Goal: Communication & Community: Ask a question

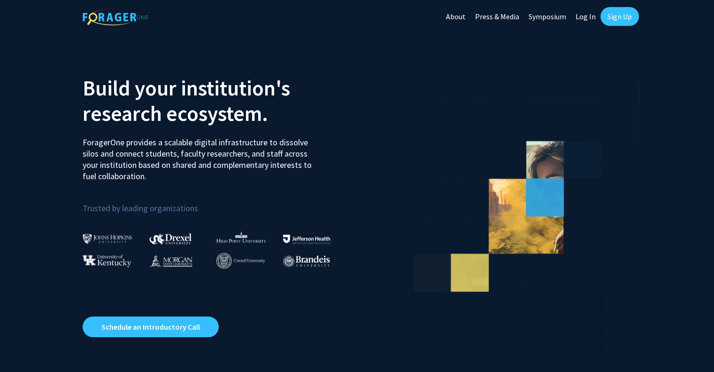
click at [588, 15] on link "Log In" at bounding box center [586, 16] width 30 height 33
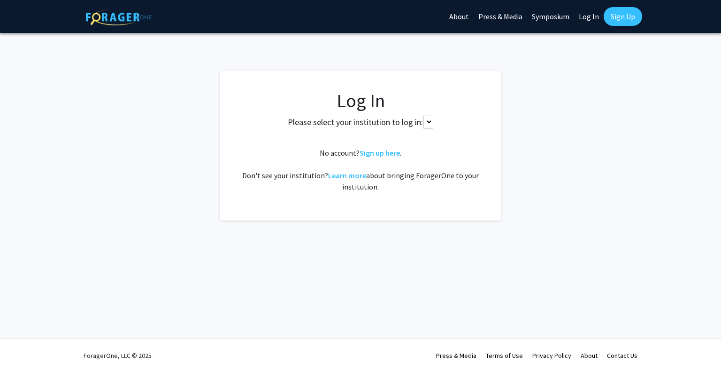
select select
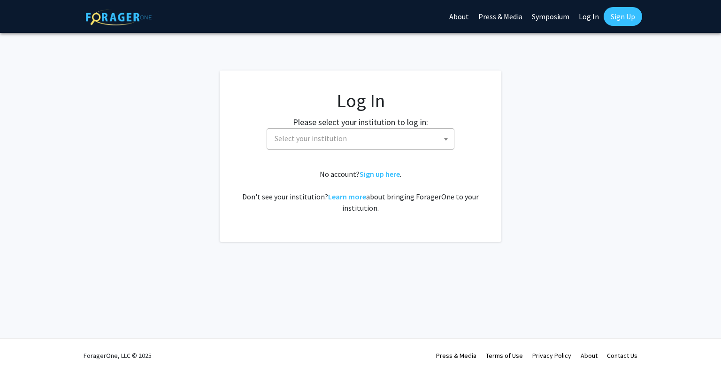
click at [620, 20] on link "Sign Up" at bounding box center [623, 16] width 39 height 19
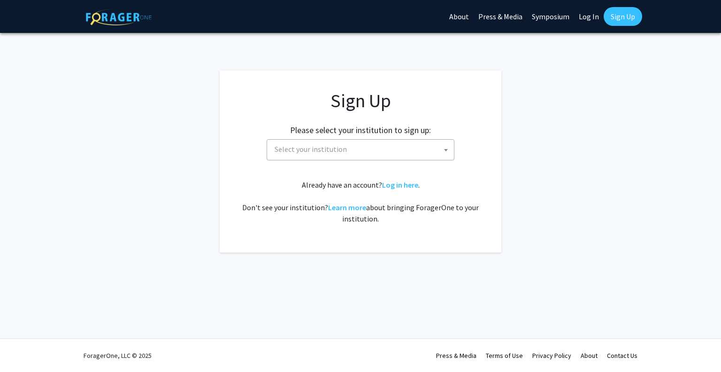
click at [358, 144] on span "Select your institution" at bounding box center [362, 148] width 183 height 19
click at [355, 148] on span "Select your institution" at bounding box center [362, 148] width 183 height 19
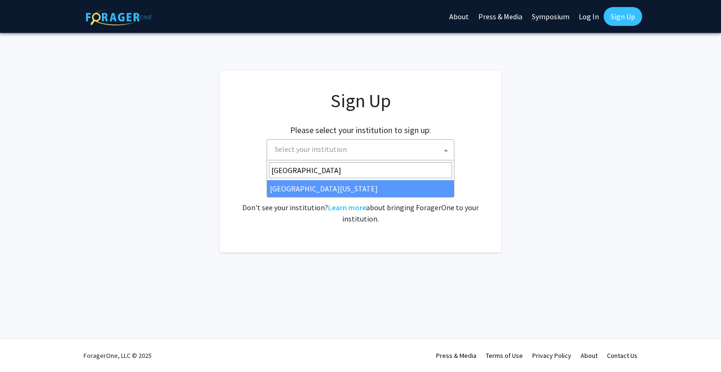
type input "[GEOGRAPHIC_DATA]"
select select "33"
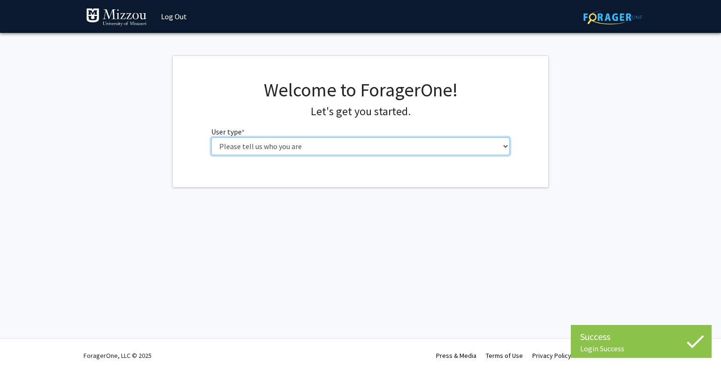
click at [350, 146] on select "Please tell us who you are Undergraduate Student Master's Student Doctoral Cand…" at bounding box center [360, 146] width 299 height 18
select select "1: undergrad"
click at [211, 137] on select "Please tell us who you are Undergraduate Student Master's Student Doctoral Cand…" at bounding box center [360, 146] width 299 height 18
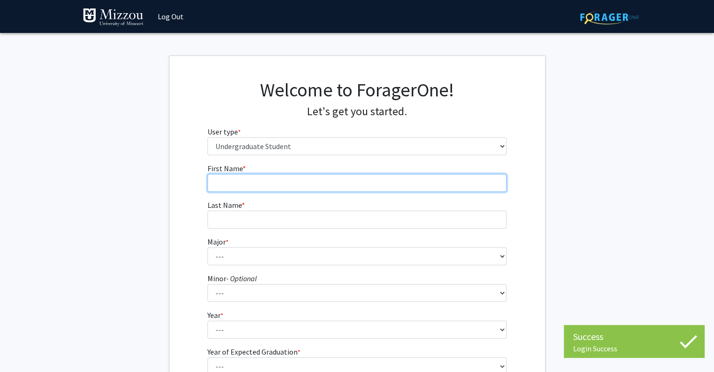
click at [328, 175] on input "First Name * required" at bounding box center [357, 183] width 299 height 18
click at [328, 175] on input "K" at bounding box center [357, 183] width 299 height 18
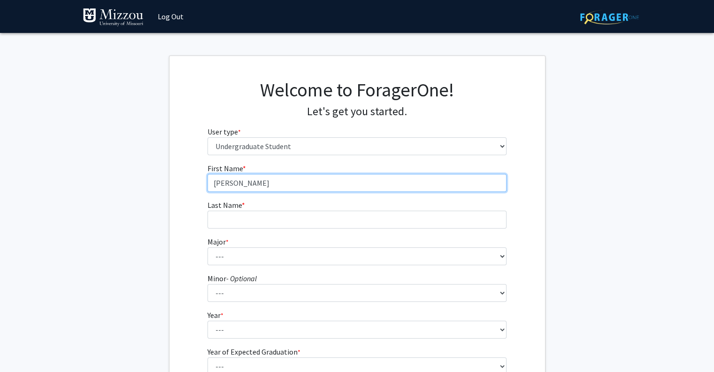
type input "Kate"
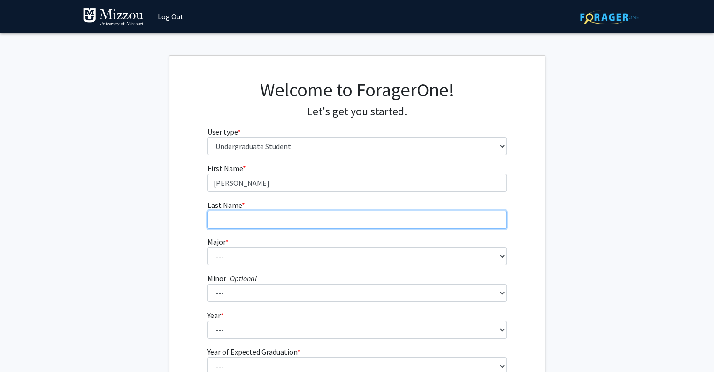
click at [291, 227] on input "Last Name * required" at bounding box center [357, 219] width 299 height 18
type input "Baranowski"
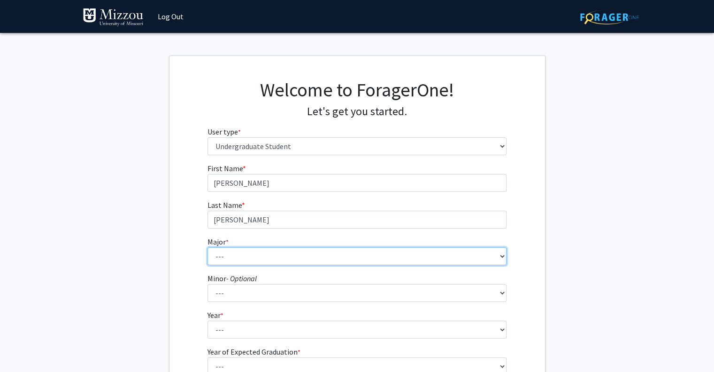
click at [251, 259] on select "--- Agribusiness Management Agricultural Education Agricultural Education: Comm…" at bounding box center [357, 256] width 299 height 18
select select "14: 2503"
click at [208, 247] on select "--- Agribusiness Management Agricultural Education Agricultural Education: Comm…" at bounding box center [357, 256] width 299 height 18
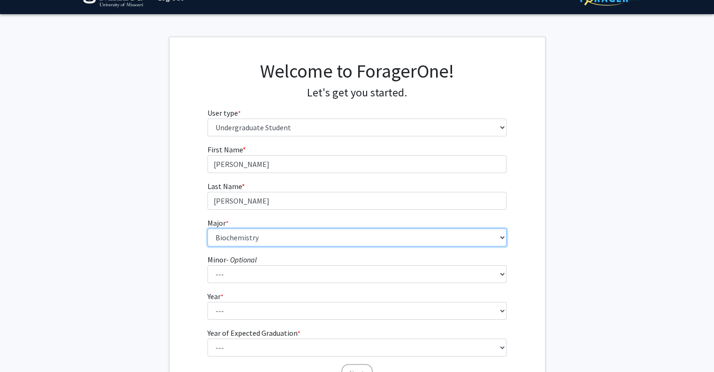
scroll to position [23, 0]
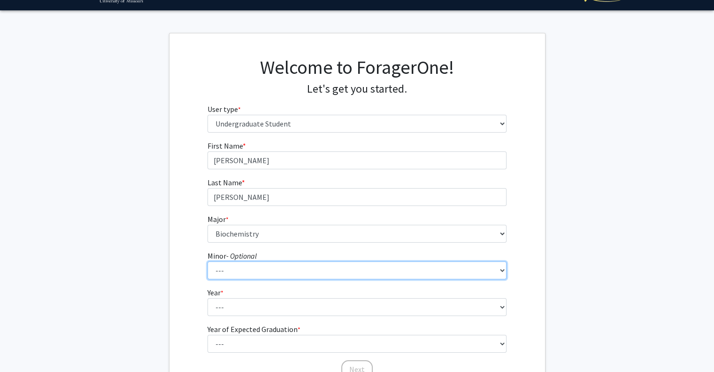
click at [238, 268] on select "--- Accountancy Aerospace Engineering Aerospace Studies Agribusiness Management…" at bounding box center [357, 270] width 299 height 18
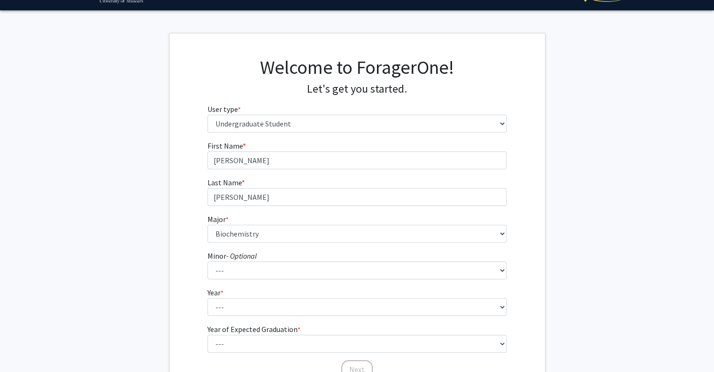
click at [135, 219] on fg-get-started "Welcome to ForagerOne! Let's get you started. User type * required Please tell …" at bounding box center [357, 218] width 714 height 371
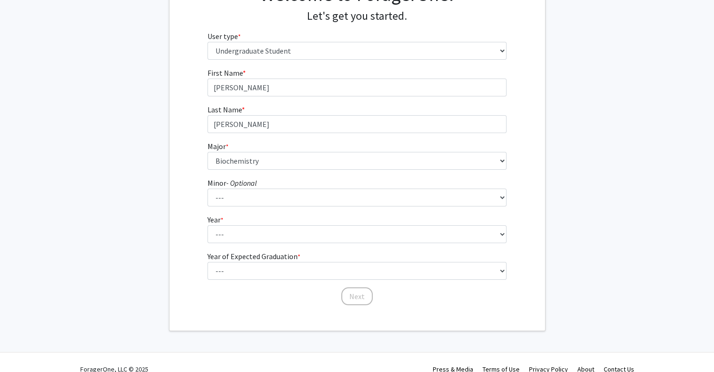
scroll to position [108, 0]
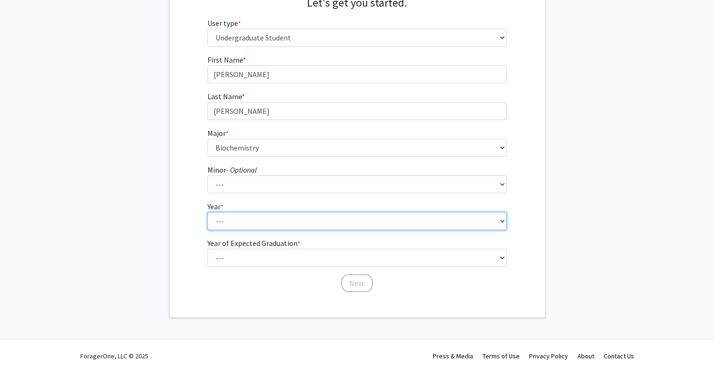
click at [230, 219] on select "--- First-year Sophomore Junior Senior Postbaccalaureate Certificate" at bounding box center [357, 221] width 299 height 18
select select "2: sophomore"
click at [208, 212] on select "--- First-year Sophomore Junior Senior Postbaccalaureate Certificate" at bounding box center [357, 221] width 299 height 18
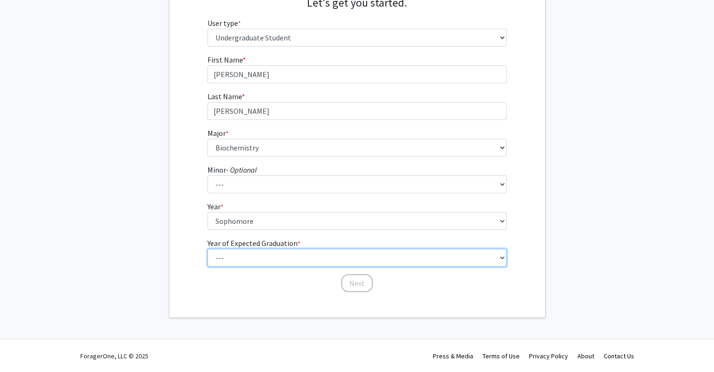
click at [252, 260] on select "--- 2025 2026 2027 2028 2029 2030 2031 2032 2033 2034" at bounding box center [357, 257] width 299 height 18
select select "4: 2028"
click at [208, 248] on select "--- 2025 2026 2027 2028 2029 2030 2031 2032 2033 2034" at bounding box center [357, 257] width 299 height 18
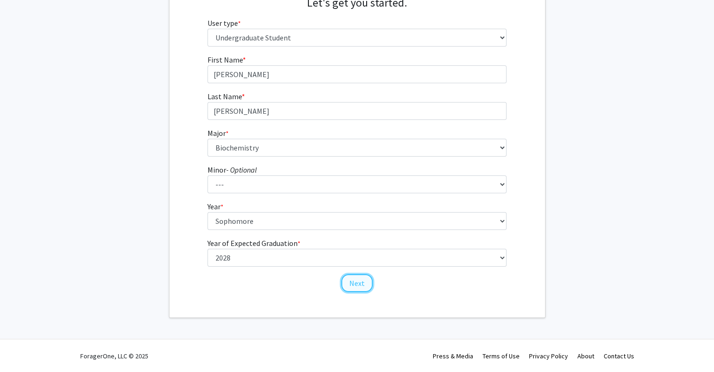
click at [351, 280] on button "Next" at bounding box center [356, 283] width 31 height 18
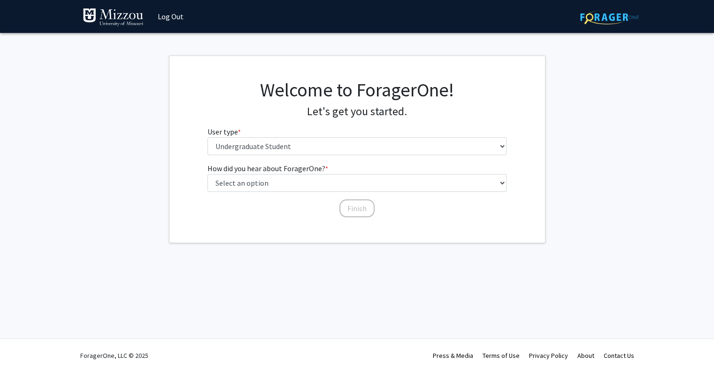
scroll to position [0, 0]
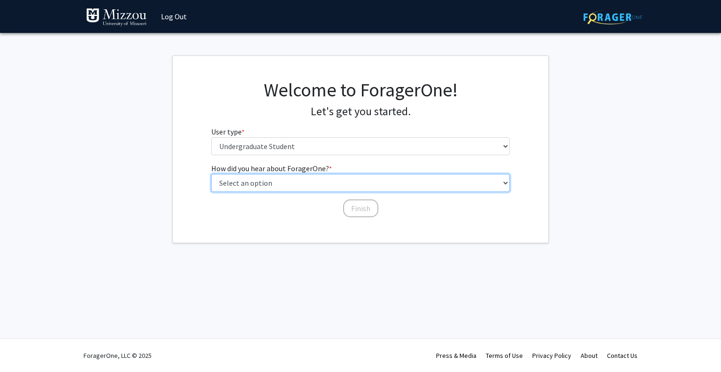
click at [271, 186] on select "Select an option Peer/student recommendation Faculty/staff recommendation Unive…" at bounding box center [360, 183] width 299 height 18
select select "1: peer_recommendation"
click at [211, 174] on select "Select an option Peer/student recommendation Faculty/staff recommendation Unive…" at bounding box center [360, 183] width 299 height 18
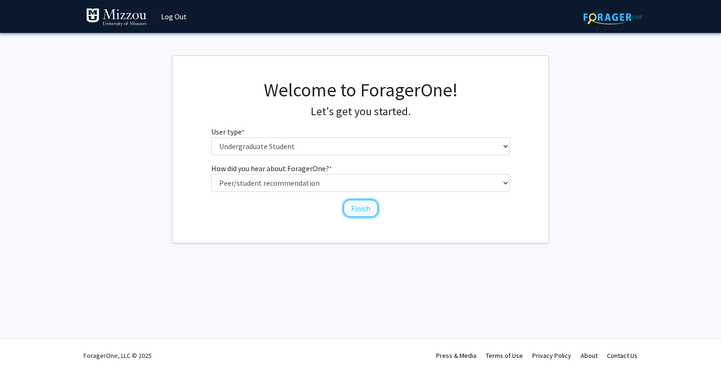
click at [349, 205] on button "Finish" at bounding box center [360, 208] width 35 height 18
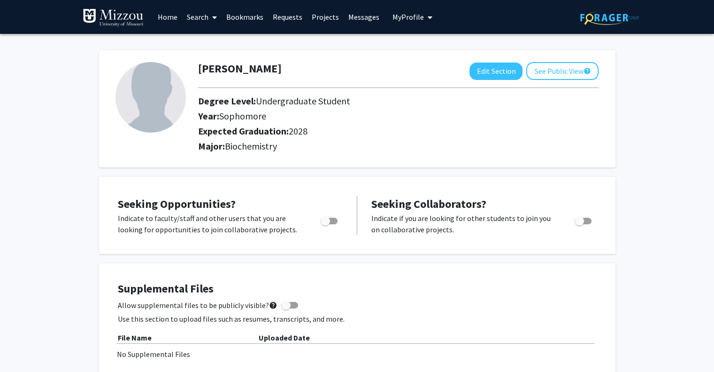
click at [203, 17] on link "Search" at bounding box center [201, 16] width 39 height 33
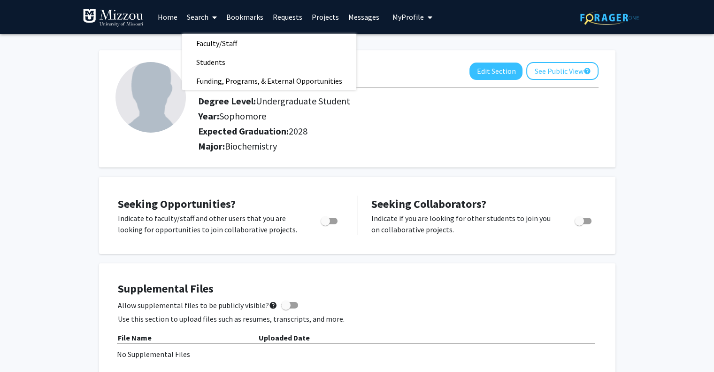
click at [321, 19] on link "Projects" at bounding box center [325, 16] width 37 height 33
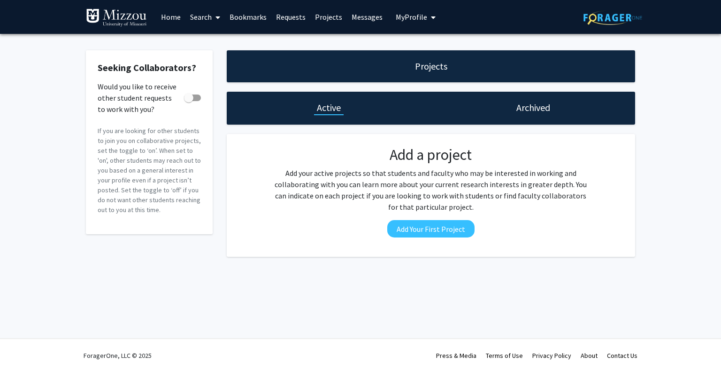
click at [171, 21] on link "Home" at bounding box center [170, 16] width 29 height 33
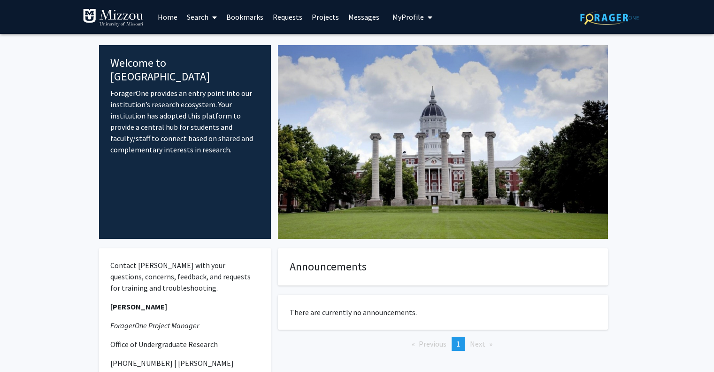
click at [219, 15] on link "Search" at bounding box center [201, 16] width 39 height 33
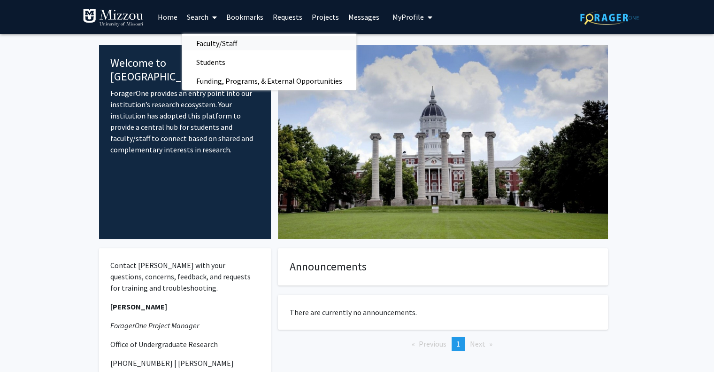
click at [225, 46] on span "Faculty/Staff" at bounding box center [216, 43] width 69 height 19
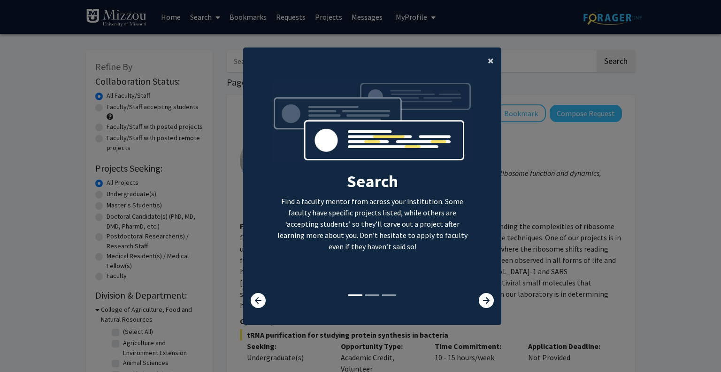
click at [488, 60] on span "×" at bounding box center [491, 60] width 6 height 15
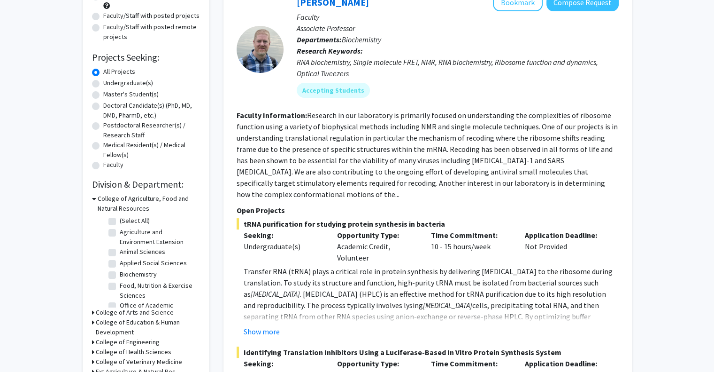
scroll to position [120, 0]
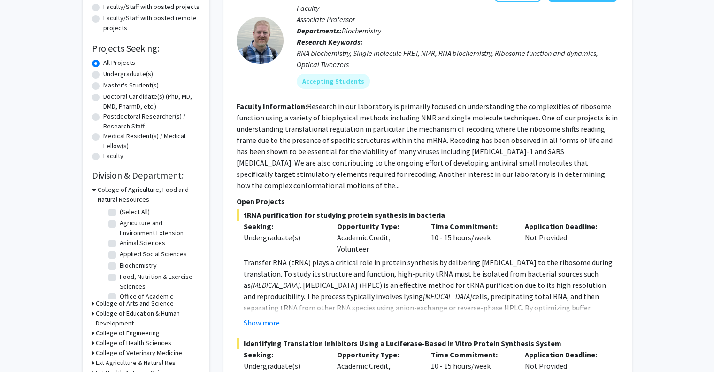
click at [94, 300] on div "College of Arts and Science" at bounding box center [146, 303] width 108 height 10
click at [92, 302] on icon at bounding box center [93, 303] width 2 height 10
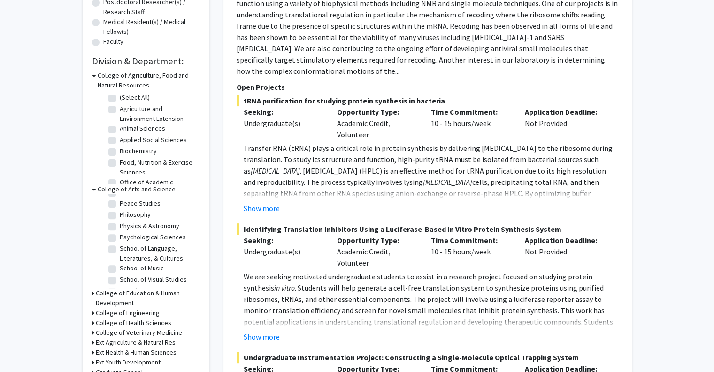
scroll to position [220, 0]
click at [120, 240] on label "Psychological Sciences" at bounding box center [153, 235] width 66 height 10
click at [120, 236] on input "Psychological Sciences" at bounding box center [123, 233] width 6 height 6
checkbox input "true"
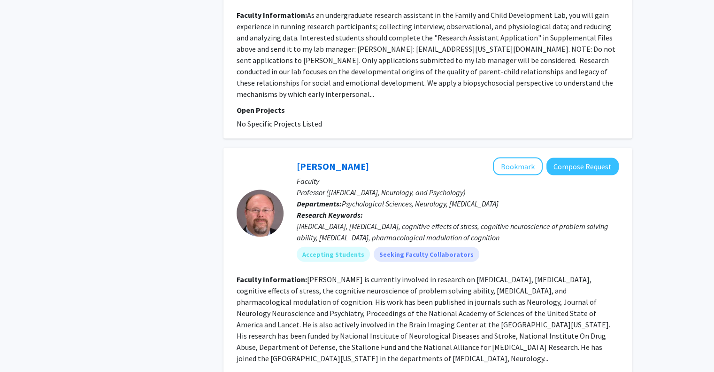
scroll to position [2034, 0]
click at [517, 158] on button "Bookmark" at bounding box center [518, 167] width 50 height 18
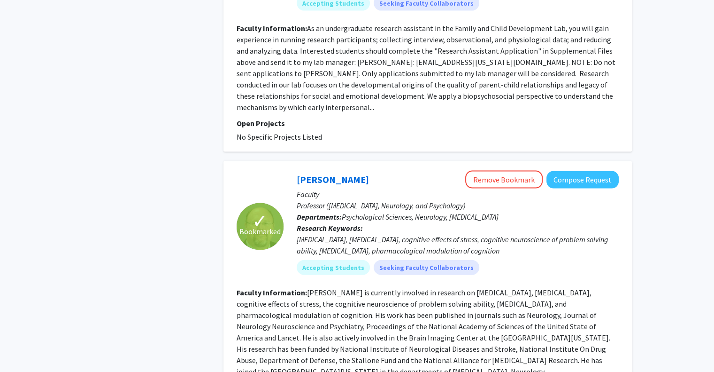
scroll to position [2025, 0]
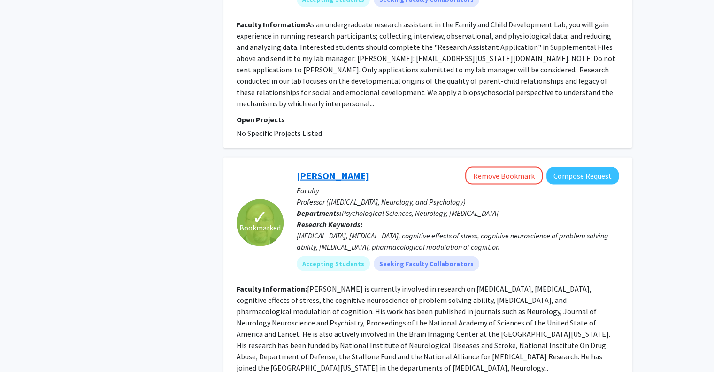
click at [333, 170] on link "David Beversdorf" at bounding box center [333, 176] width 72 height 12
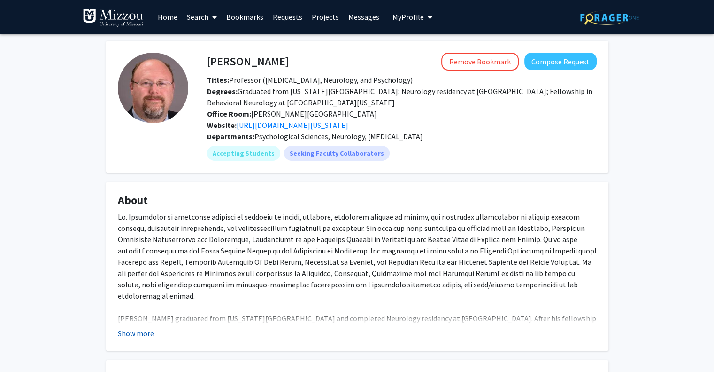
click at [126, 327] on button "Show more" at bounding box center [136, 332] width 36 height 11
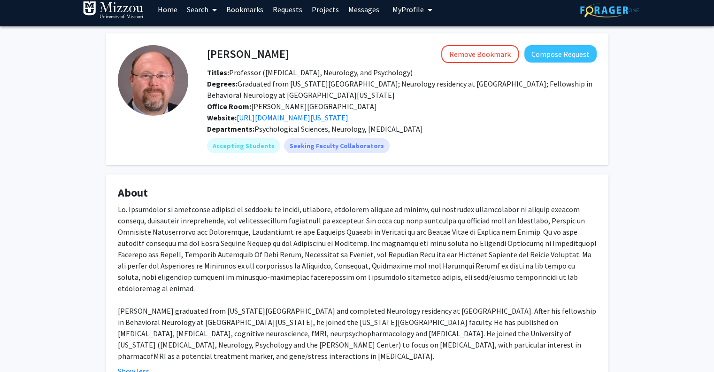
scroll to position [7, 0]
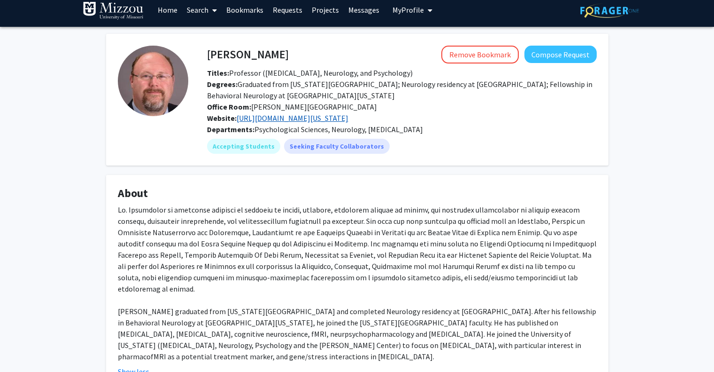
click at [348, 119] on link "https://medicine.missouri.edu/centers-institutes-labs/cognitive-neuroscience-la…" at bounding box center [293, 117] width 112 height 9
click at [554, 53] on button "Compose Request" at bounding box center [561, 54] width 72 height 17
